Goal: Task Accomplishment & Management: Use online tool/utility

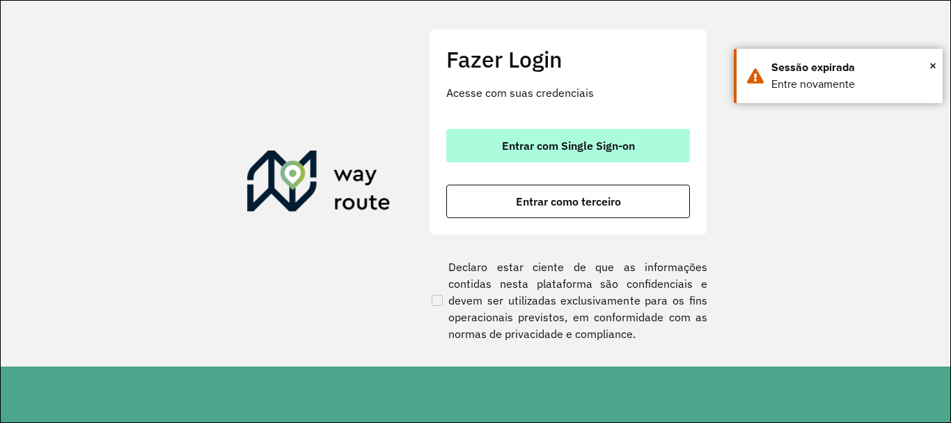
click at [508, 145] on span "Entrar com Single Sign-on" at bounding box center [568, 145] width 133 height 11
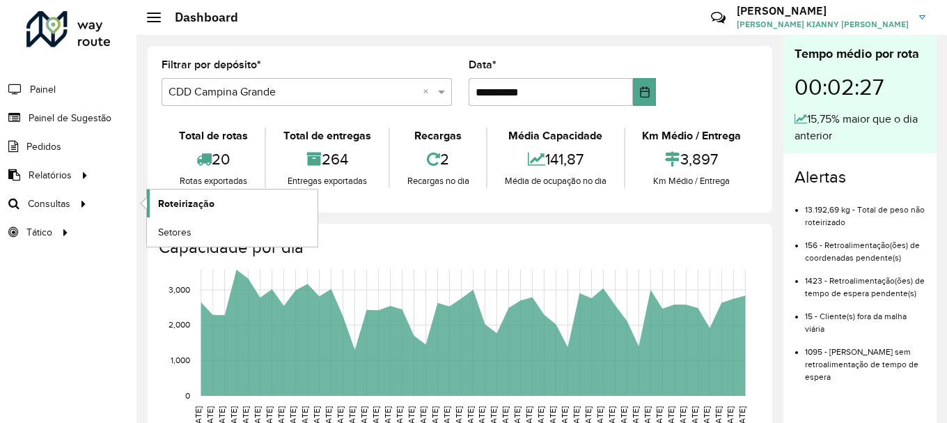
click at [213, 205] on link "Roteirização" at bounding box center [232, 203] width 171 height 28
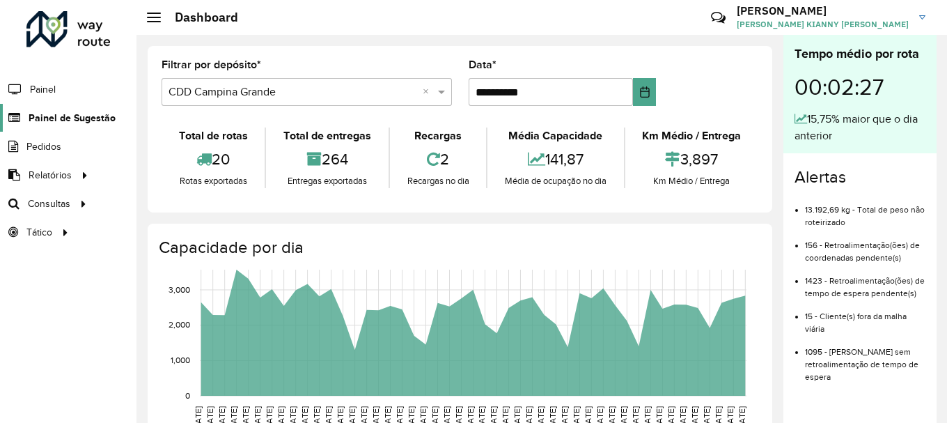
click at [83, 125] on span "Painel de Sugestão" at bounding box center [72, 118] width 87 height 15
click at [75, 123] on span "Painel de Sugestão" at bounding box center [72, 118] width 87 height 15
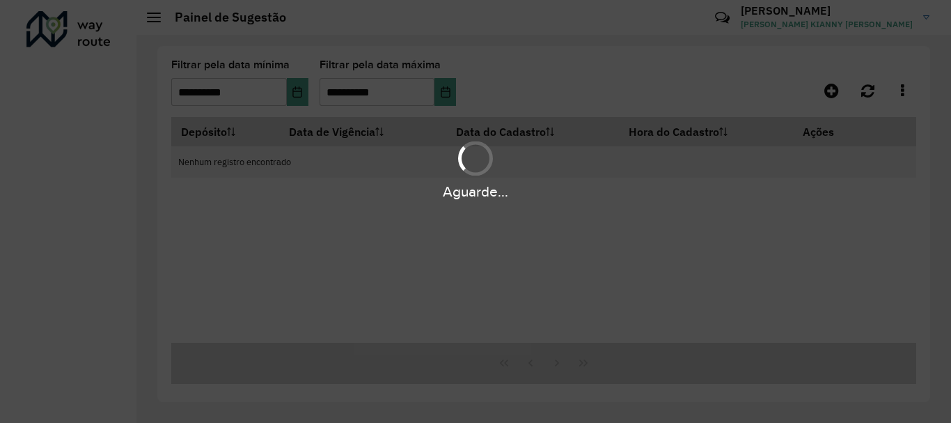
click at [89, 119] on div "Aguarde..." at bounding box center [475, 211] width 951 height 423
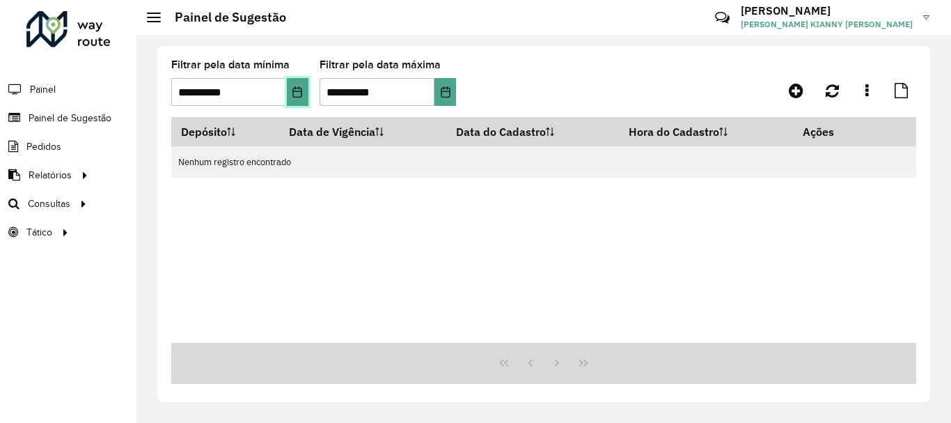
click at [299, 96] on icon "Choose Date" at bounding box center [297, 91] width 11 height 11
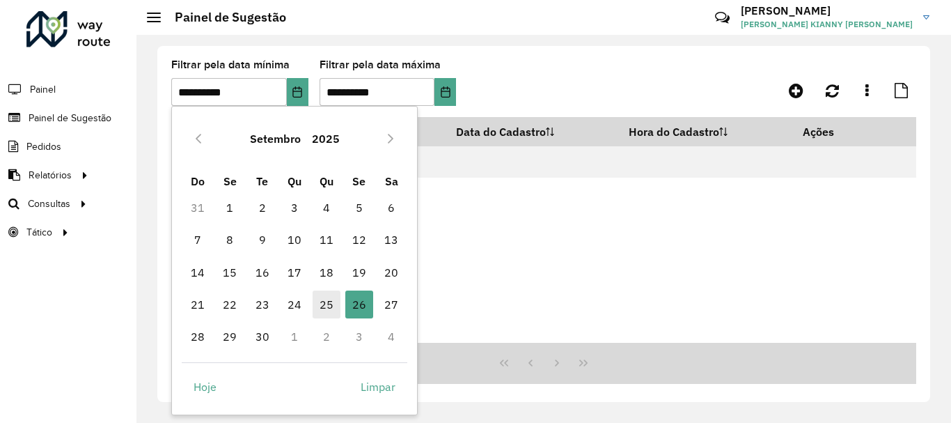
click at [325, 296] on span "25" at bounding box center [327, 304] width 28 height 28
type input "**********"
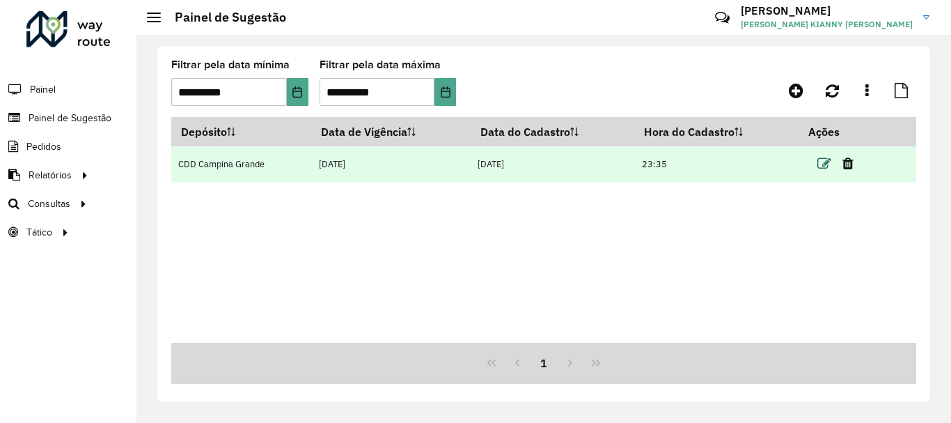
click at [821, 164] on icon at bounding box center [825, 164] width 14 height 14
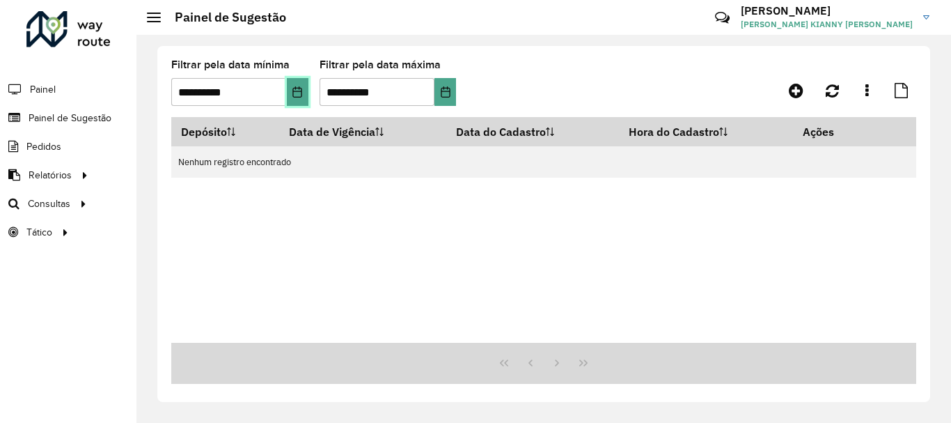
click at [304, 93] on button "Choose Date" at bounding box center [298, 92] width 22 height 28
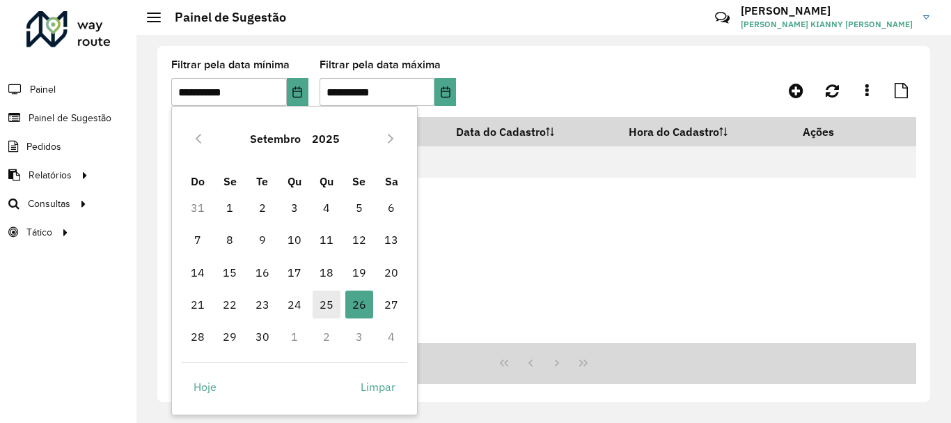
click at [325, 306] on span "25" at bounding box center [327, 304] width 28 height 28
type input "**********"
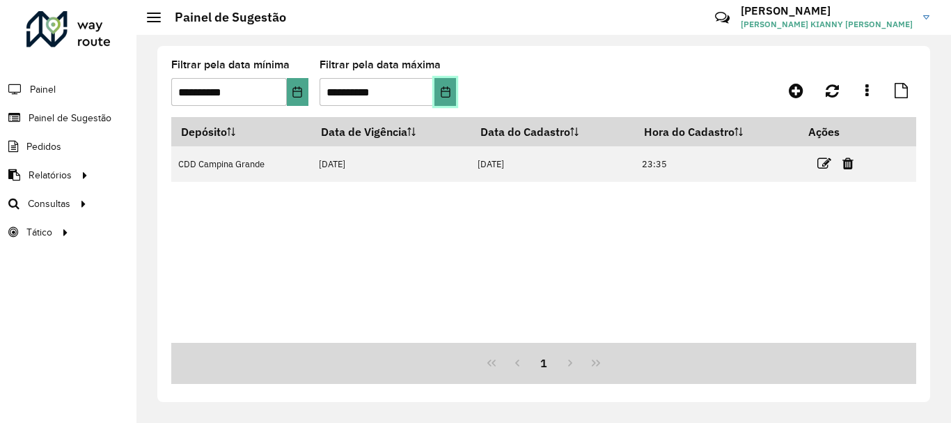
click at [442, 100] on button "Choose Date" at bounding box center [446, 92] width 22 height 28
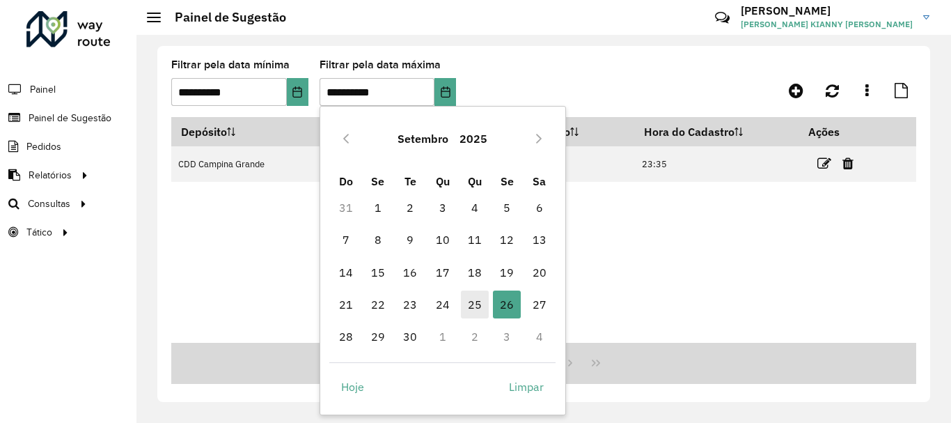
click at [480, 305] on span "25" at bounding box center [475, 304] width 28 height 28
type input "**********"
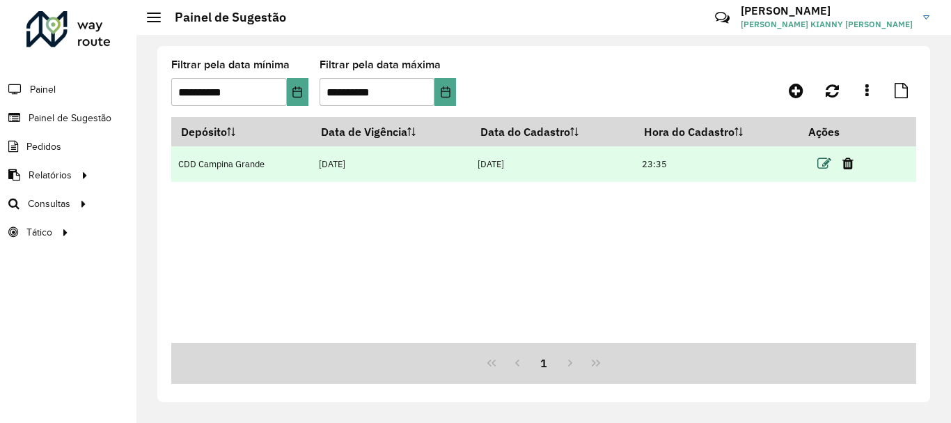
click at [820, 161] on icon at bounding box center [825, 164] width 14 height 14
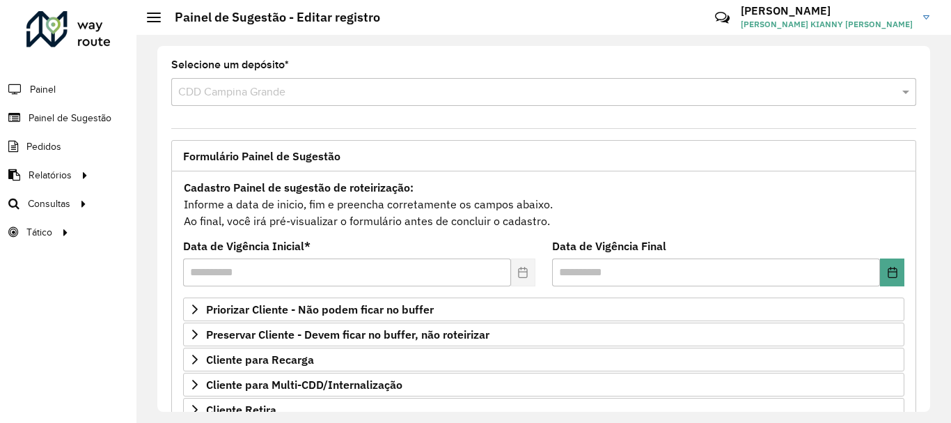
scroll to position [272, 0]
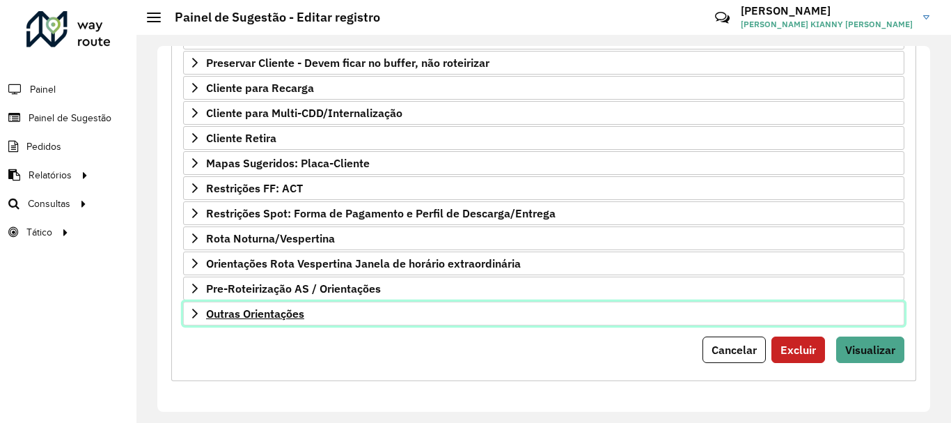
click at [281, 311] on span "Outras Orientações" at bounding box center [255, 313] width 98 height 11
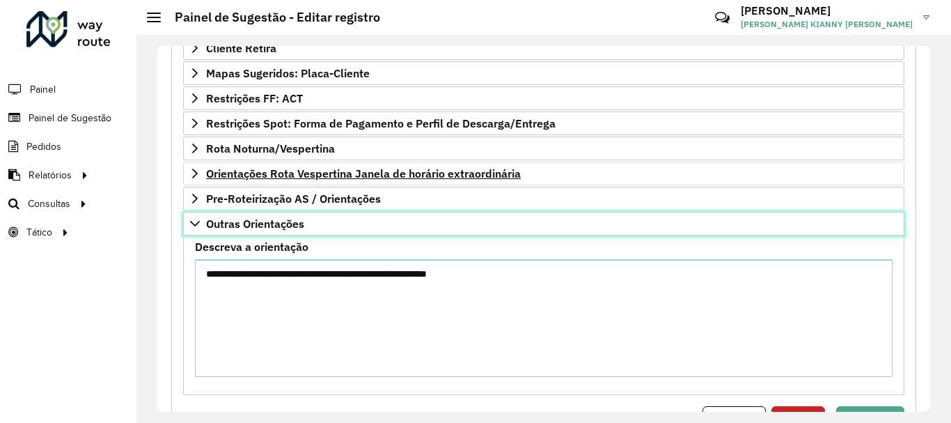
scroll to position [292, 0]
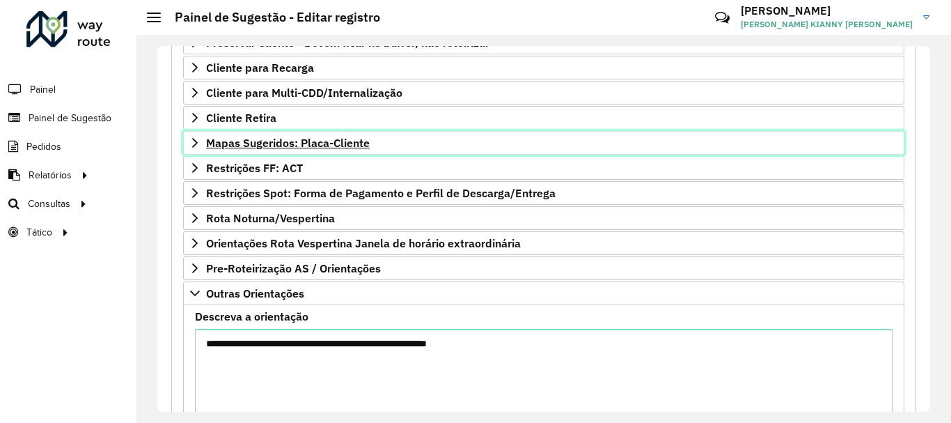
click at [224, 147] on span "Mapas Sugeridos: Placa-Cliente" at bounding box center [288, 142] width 164 height 11
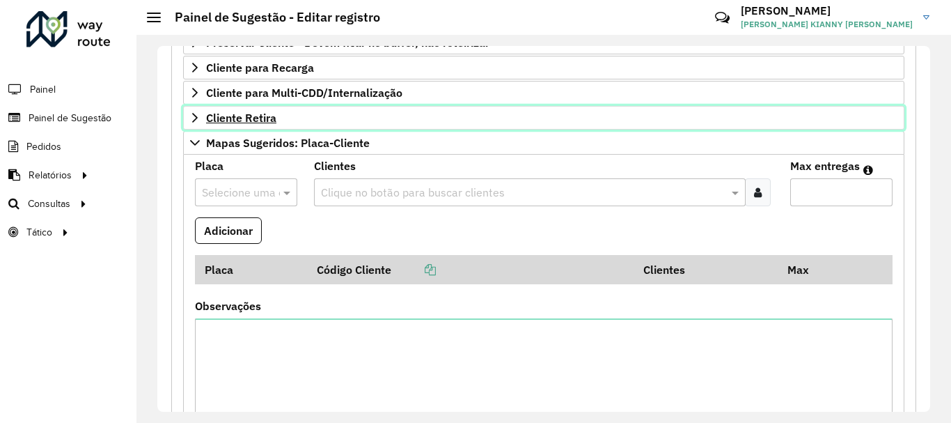
click at [254, 122] on span "Cliente Retira" at bounding box center [241, 117] width 70 height 11
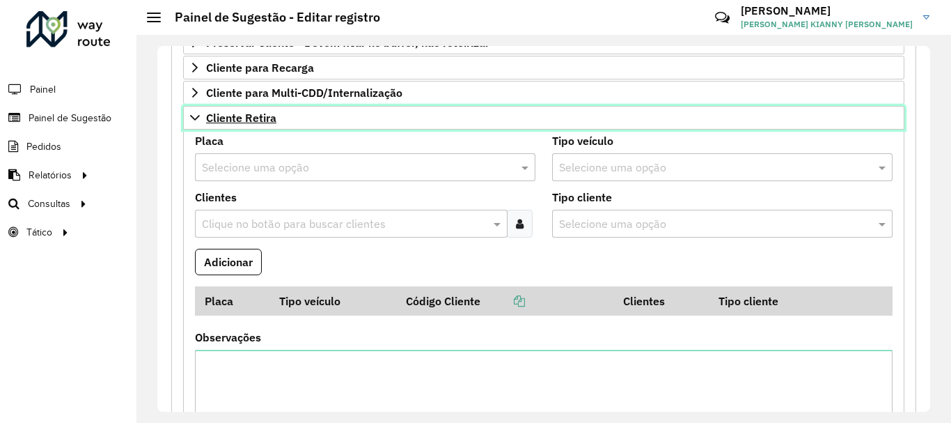
click at [254, 122] on span "Cliente Retira" at bounding box center [241, 117] width 70 height 11
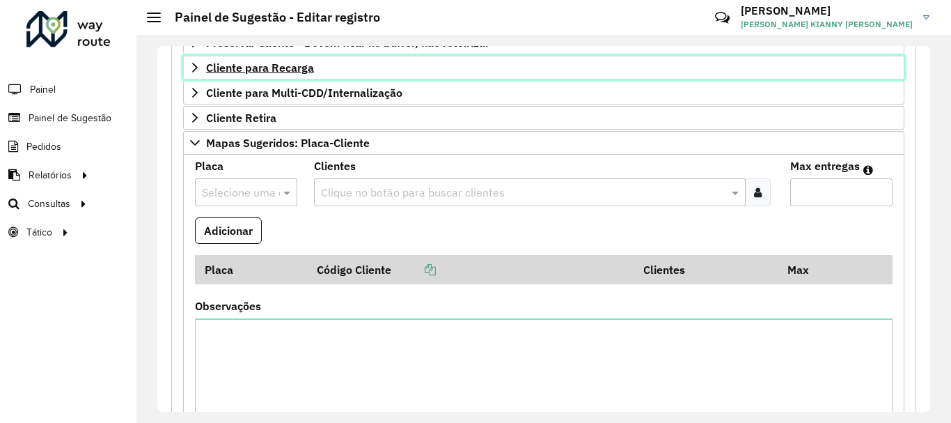
click at [264, 68] on span "Cliente para Recarga" at bounding box center [260, 67] width 108 height 11
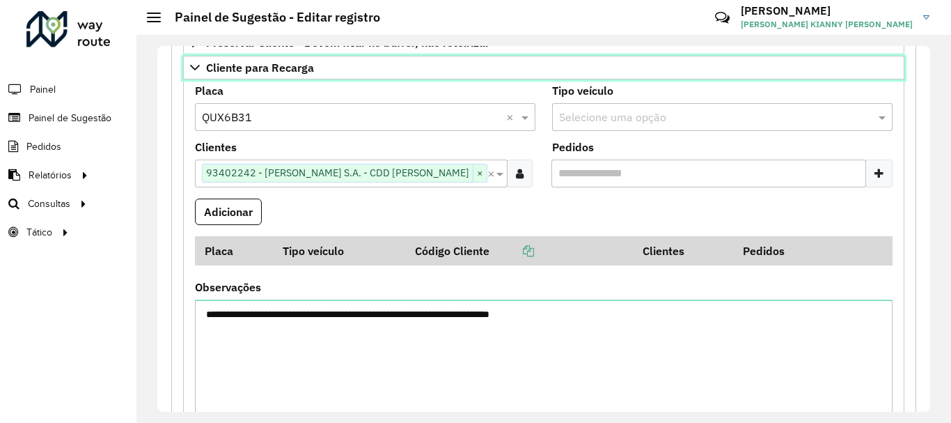
scroll to position [0, 0]
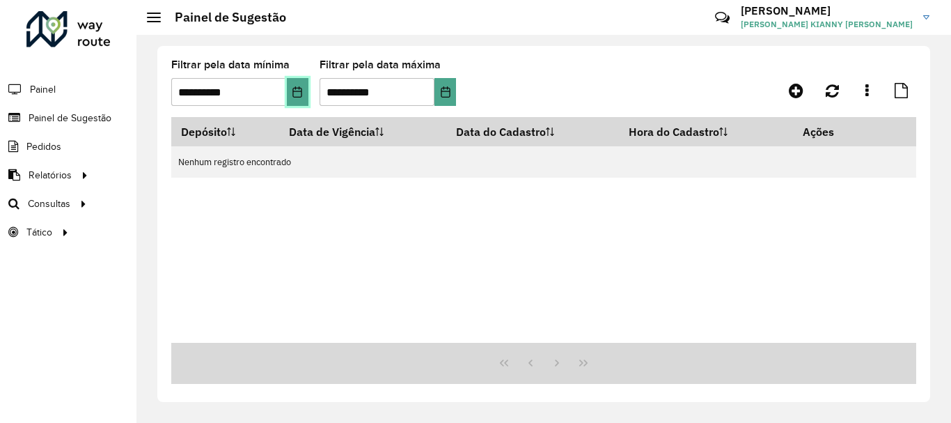
click at [297, 96] on icon "Choose Date" at bounding box center [297, 91] width 11 height 11
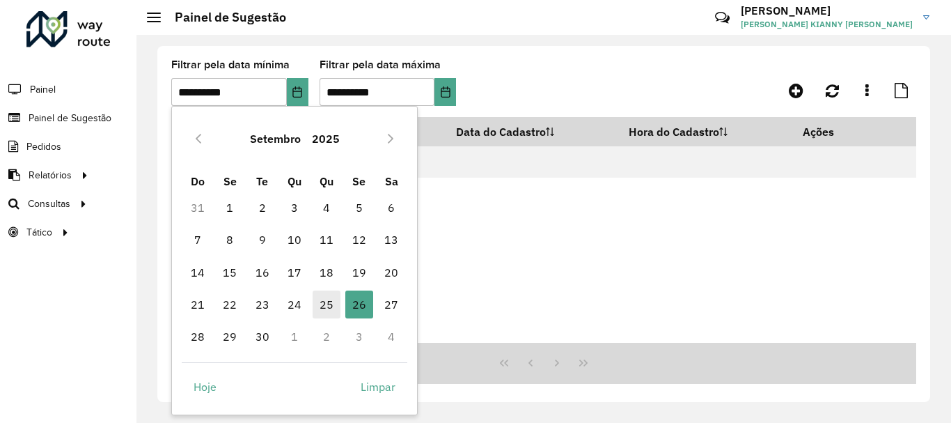
click at [334, 311] on span "25" at bounding box center [327, 304] width 28 height 28
type input "**********"
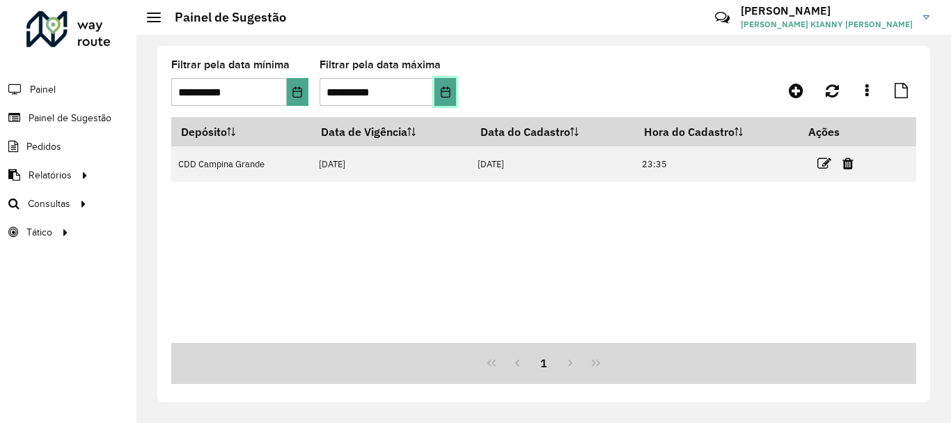
click at [450, 98] on button "Choose Date" at bounding box center [446, 92] width 22 height 28
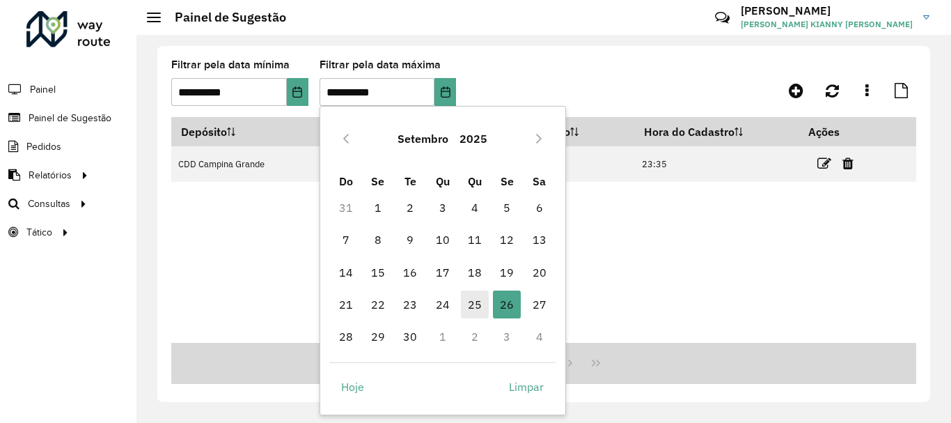
click at [475, 305] on span "25" at bounding box center [475, 304] width 28 height 28
type input "**********"
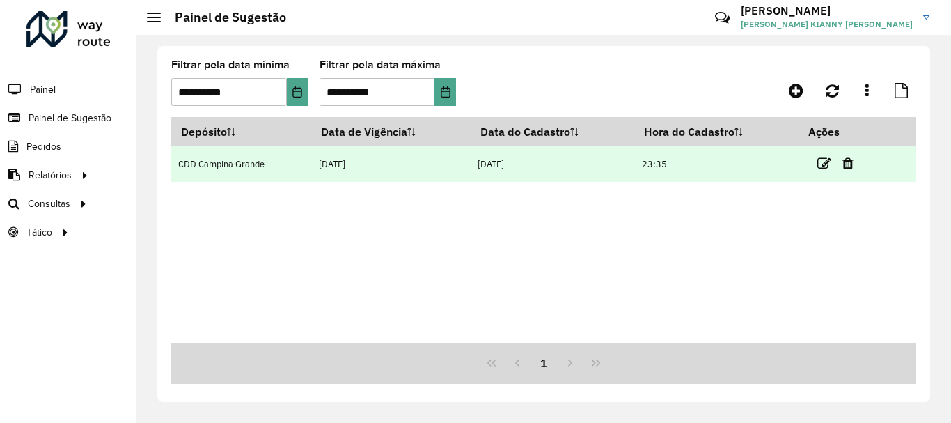
drag, startPoint x: 646, startPoint y: 166, endPoint x: 674, endPoint y: 164, distance: 27.9
click at [674, 164] on td "23:35" at bounding box center [716, 164] width 165 height 36
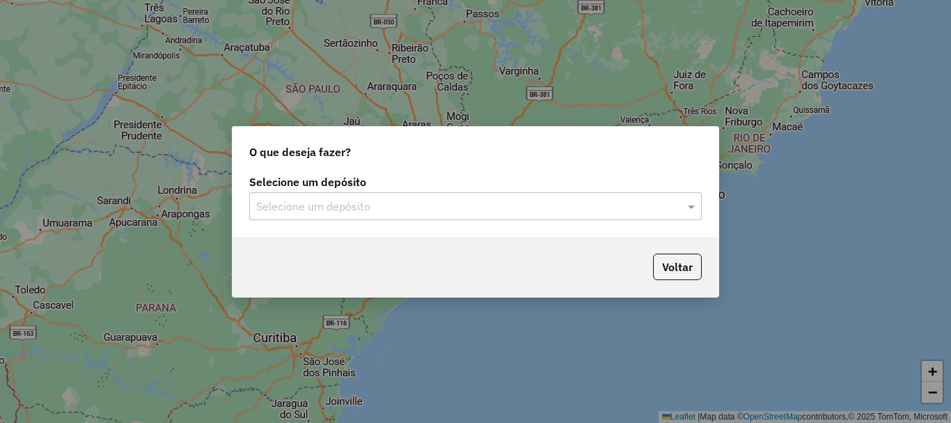
click at [435, 218] on div "Selecione um depósito" at bounding box center [475, 206] width 453 height 28
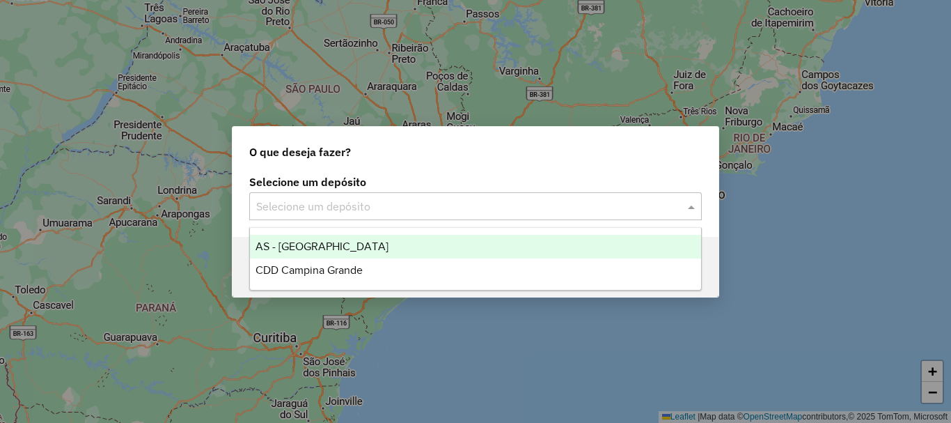
click at [345, 266] on span "CDD Campina Grande" at bounding box center [309, 270] width 107 height 12
